Goal: Communication & Community: Answer question/provide support

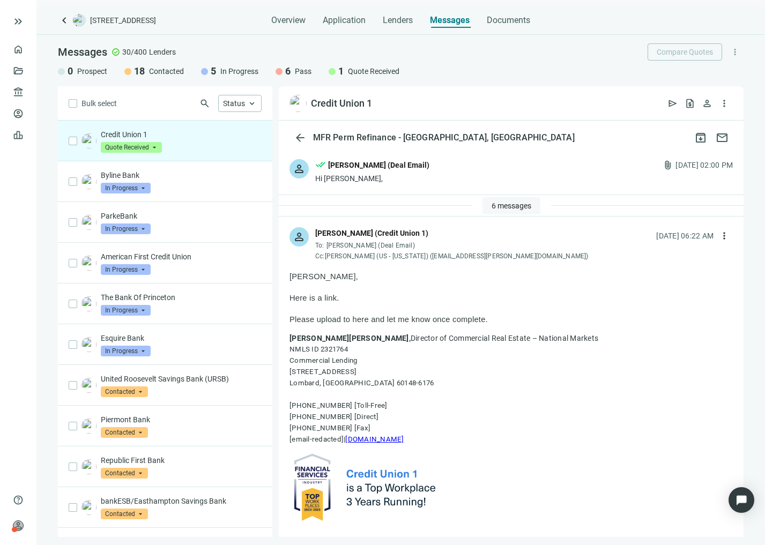
click at [498, 205] on span "6 messages" at bounding box center [512, 206] width 40 height 9
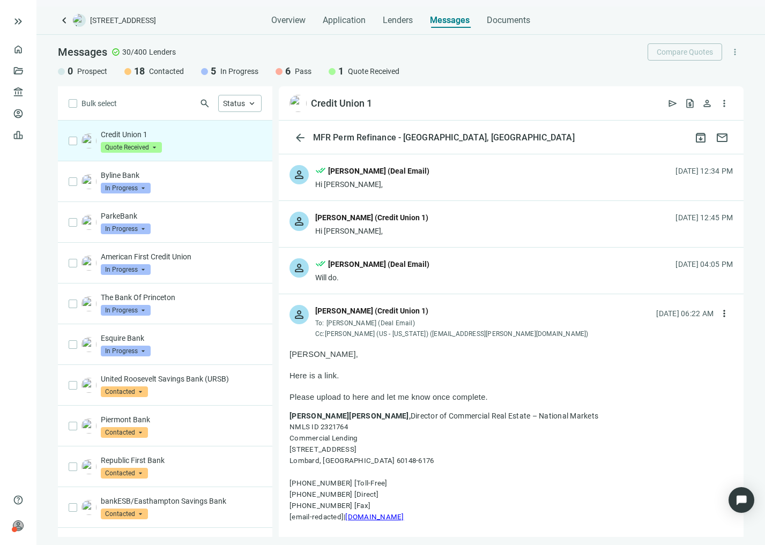
scroll to position [215, 0]
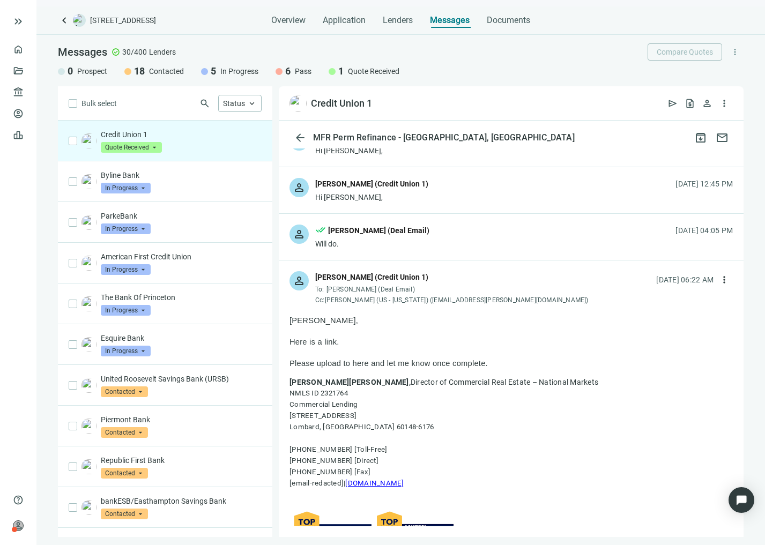
click at [372, 347] on p "Here is a link." at bounding box center [512, 342] width 444 height 11
drag, startPoint x: 331, startPoint y: 344, endPoint x: 285, endPoint y: 343, distance: 46.1
click at [348, 342] on p "Here is a link." at bounding box center [512, 342] width 444 height 11
click at [335, 343] on span "Here is a link." at bounding box center [315, 342] width 50 height 9
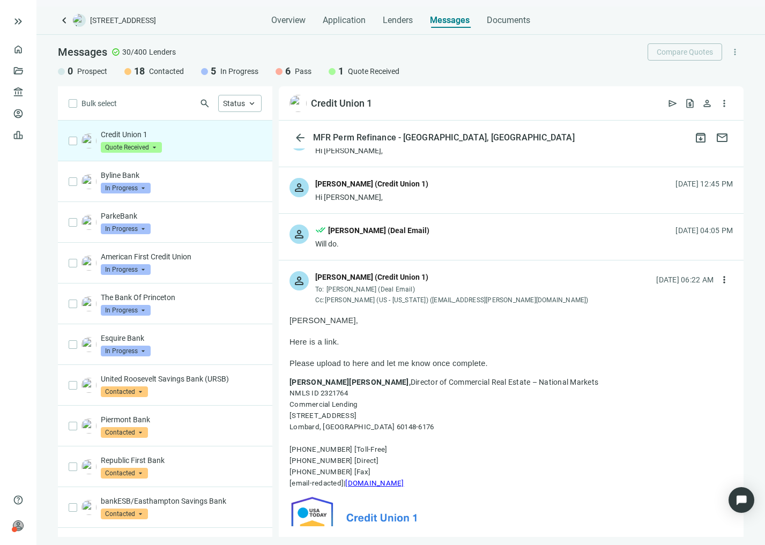
click at [329, 342] on span "Here is a link." at bounding box center [315, 342] width 50 height 9
drag, startPoint x: 355, startPoint y: 341, endPoint x: 280, endPoint y: 343, distance: 74.6
click at [365, 342] on p "Here is a link." at bounding box center [512, 342] width 444 height 11
click at [329, 345] on span "Here is a link." at bounding box center [315, 342] width 50 height 9
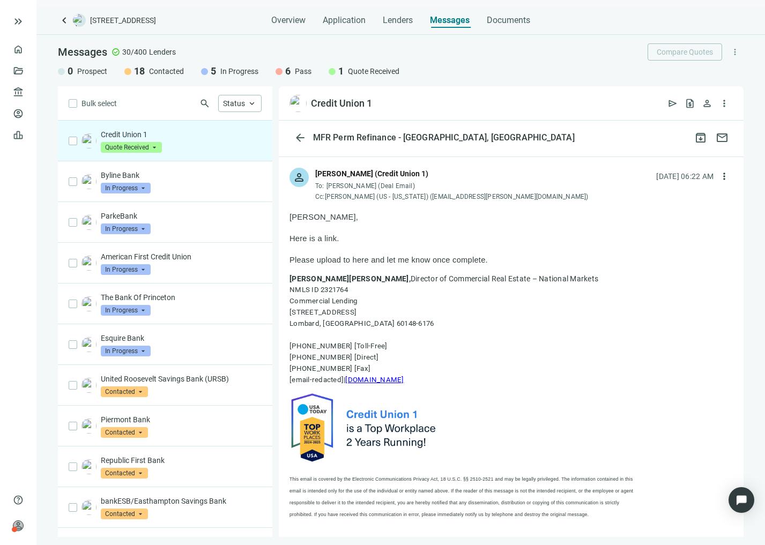
scroll to position [322, 0]
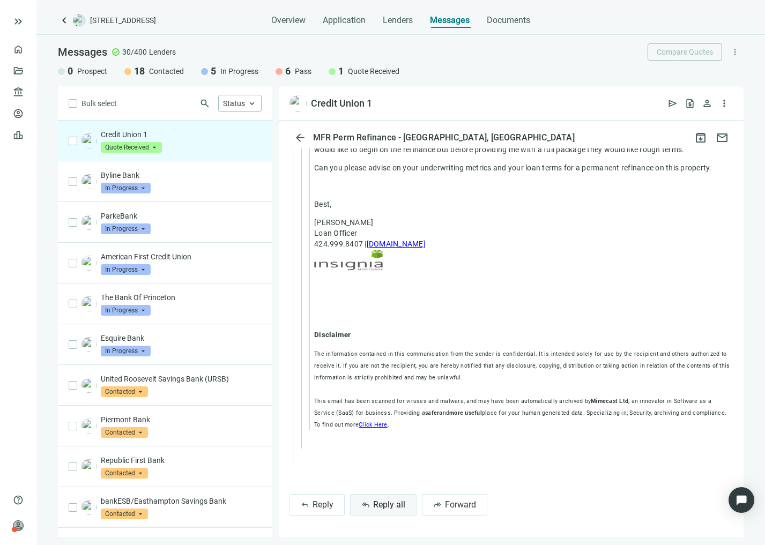
click at [398, 506] on span "Reply all" at bounding box center [389, 505] width 32 height 10
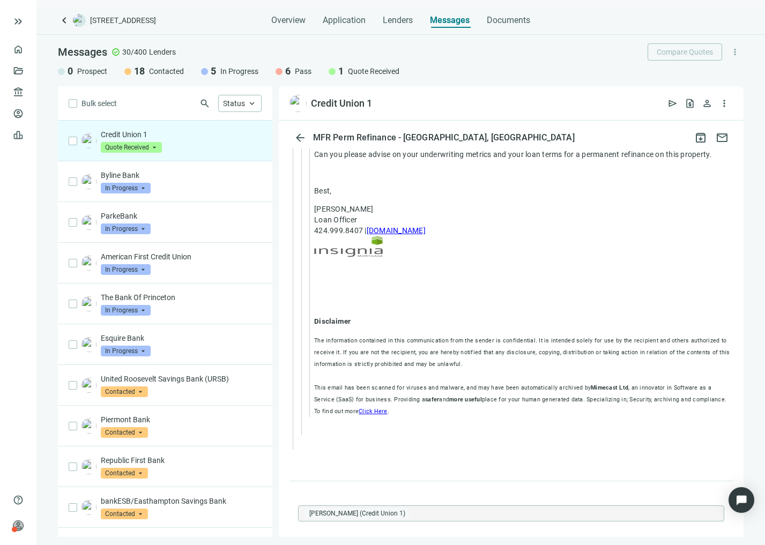
type textarea "**********"
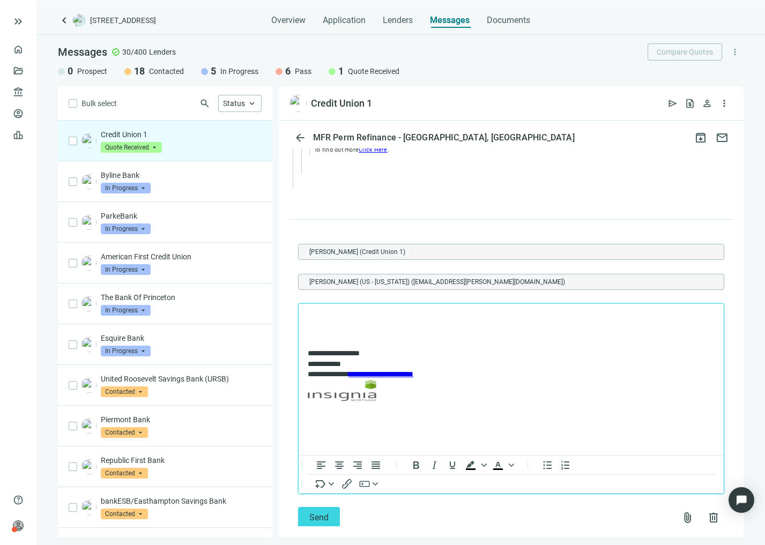
scroll to position [3189, 0]
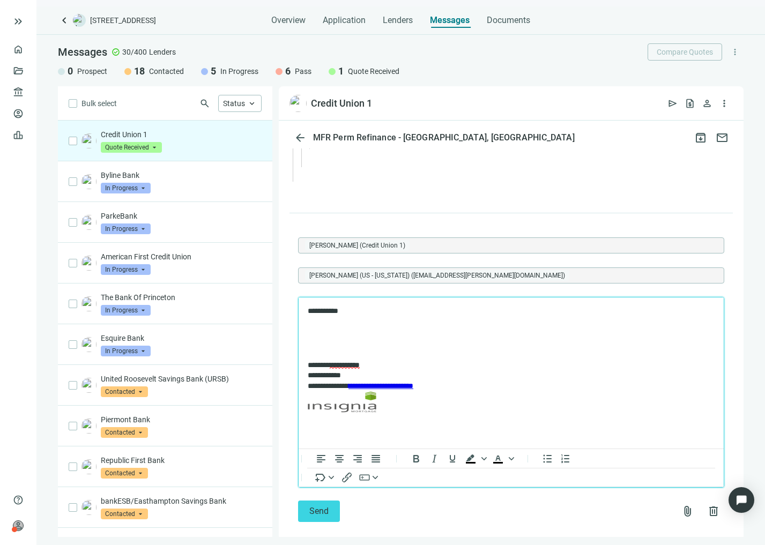
click at [376, 332] on p "Rich Text Area. Press ALT-0 for help." at bounding box center [511, 329] width 407 height 11
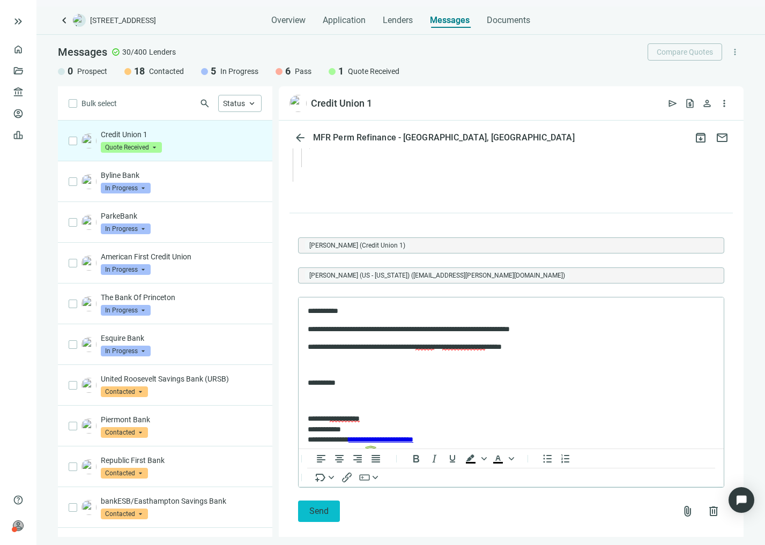
click at [318, 518] on button "Send" at bounding box center [319, 511] width 42 height 21
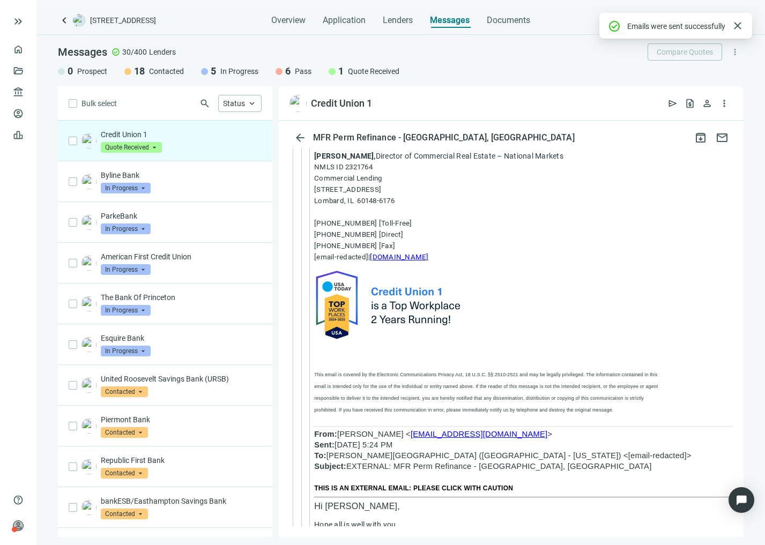
scroll to position [3237, 0]
